Goal: Use online tool/utility: Utilize a website feature to perform a specific function

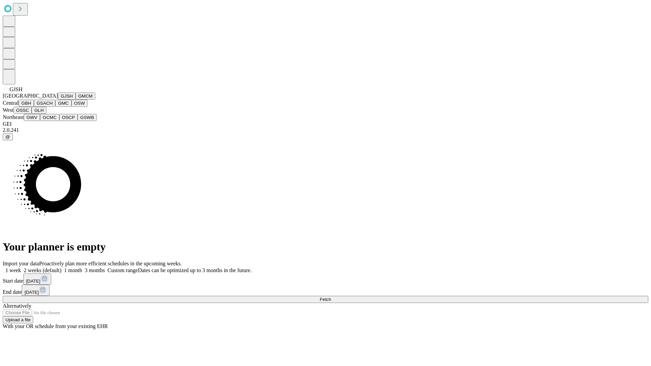
click at [58, 100] on button "GJSH" at bounding box center [67, 96] width 18 height 7
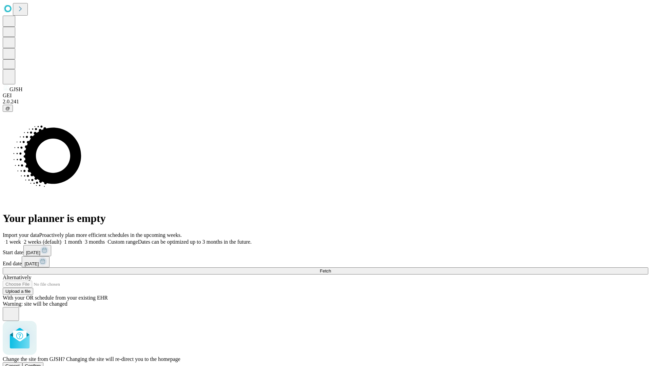
click at [41, 364] on span "Confirm" at bounding box center [33, 366] width 16 height 5
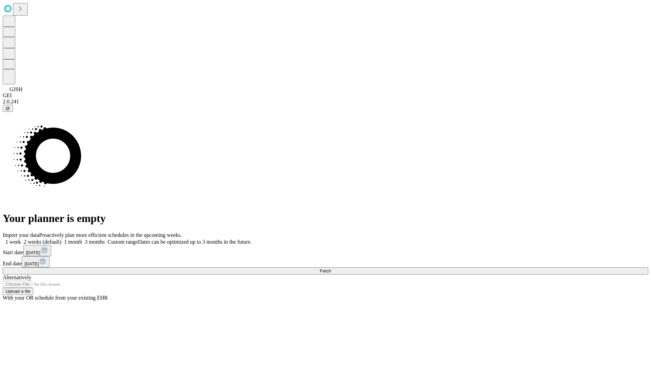
click at [21, 239] on label "1 week" at bounding box center [12, 242] width 18 height 6
click at [331, 269] on span "Fetch" at bounding box center [325, 271] width 11 height 5
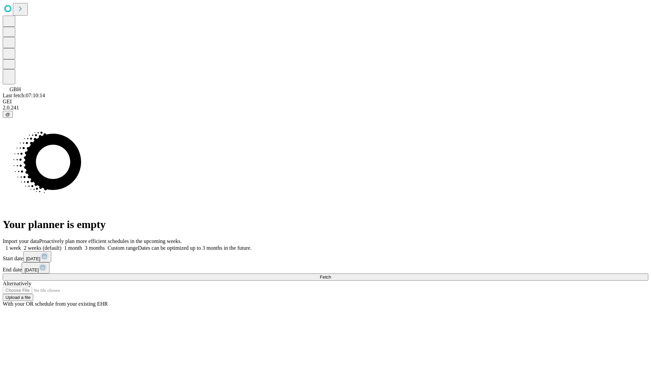
click at [21, 245] on label "1 week" at bounding box center [12, 248] width 18 height 6
click at [331, 275] on span "Fetch" at bounding box center [325, 277] width 11 height 5
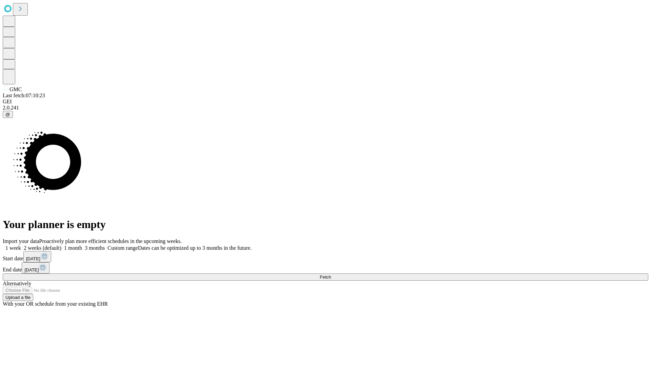
click at [331, 275] on span "Fetch" at bounding box center [325, 277] width 11 height 5
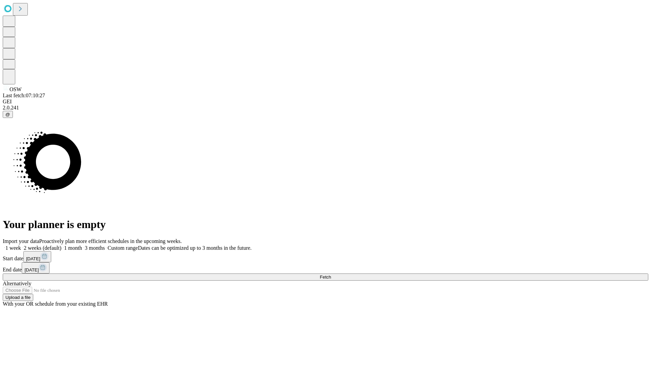
click at [21, 245] on label "1 week" at bounding box center [12, 248] width 18 height 6
click at [331, 275] on span "Fetch" at bounding box center [325, 277] width 11 height 5
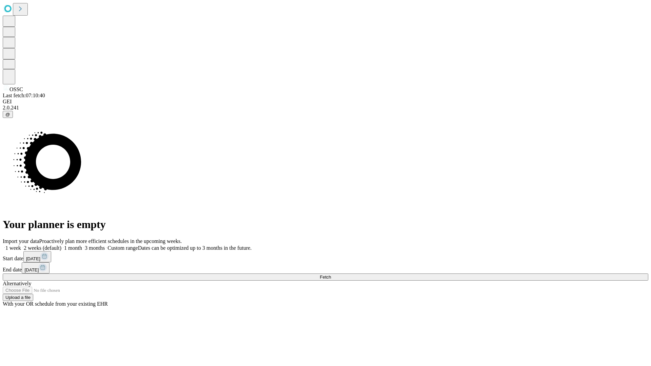
click at [21, 245] on label "1 week" at bounding box center [12, 248] width 18 height 6
click at [331, 275] on span "Fetch" at bounding box center [325, 277] width 11 height 5
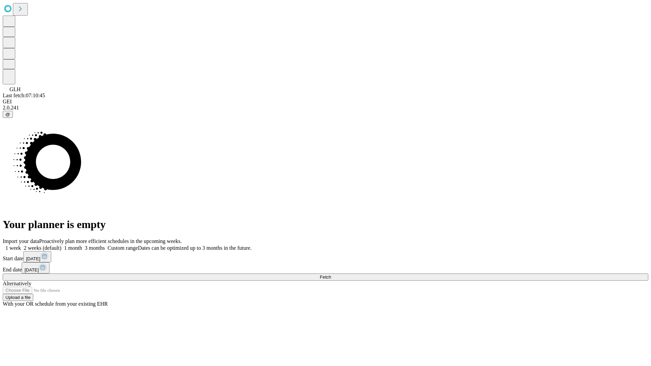
click at [331, 275] on span "Fetch" at bounding box center [325, 277] width 11 height 5
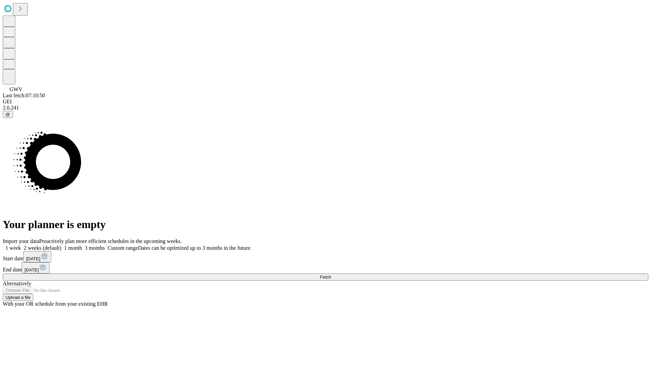
click at [21, 245] on label "1 week" at bounding box center [12, 248] width 18 height 6
click at [331, 275] on span "Fetch" at bounding box center [325, 277] width 11 height 5
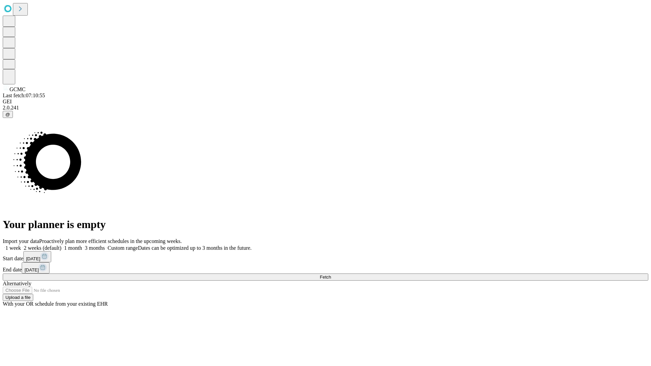
click at [21, 245] on label "1 week" at bounding box center [12, 248] width 18 height 6
click at [331, 275] on span "Fetch" at bounding box center [325, 277] width 11 height 5
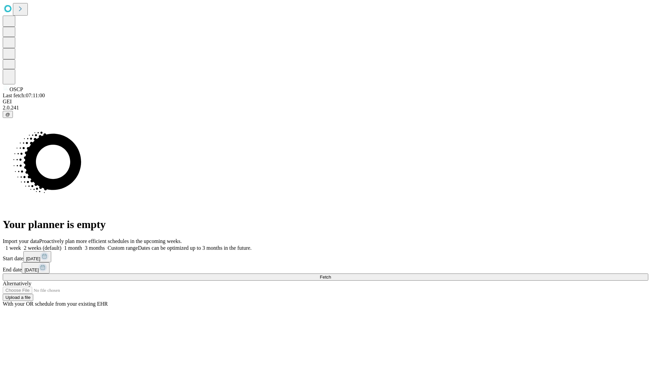
click at [21, 245] on label "1 week" at bounding box center [12, 248] width 18 height 6
click at [331, 275] on span "Fetch" at bounding box center [325, 277] width 11 height 5
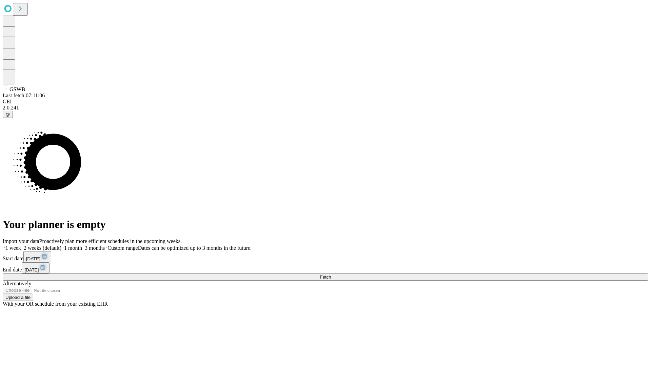
click at [331, 275] on span "Fetch" at bounding box center [325, 277] width 11 height 5
